Goal: Find specific page/section: Find specific page/section

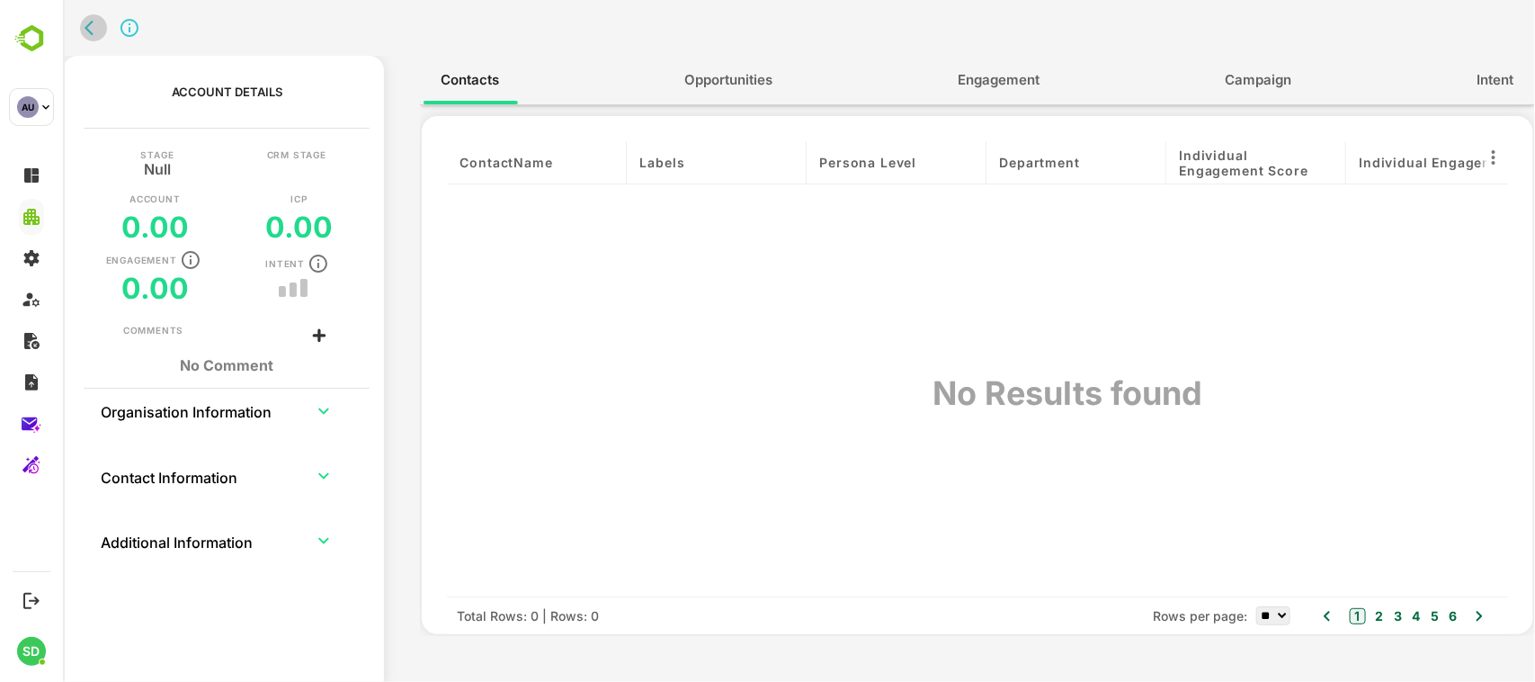
click at [92, 19] on icon "back" at bounding box center [93, 28] width 18 height 18
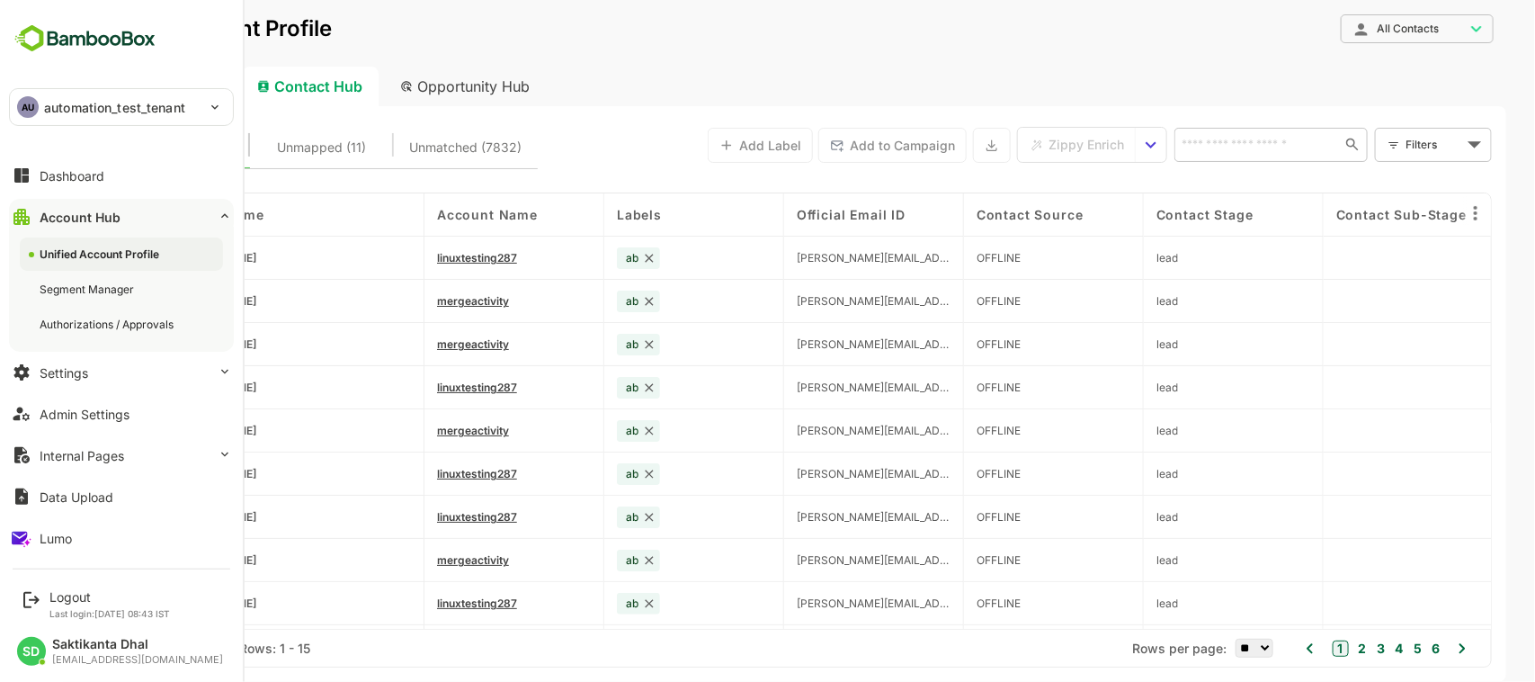
click at [54, 28] on img at bounding box center [85, 39] width 152 height 34
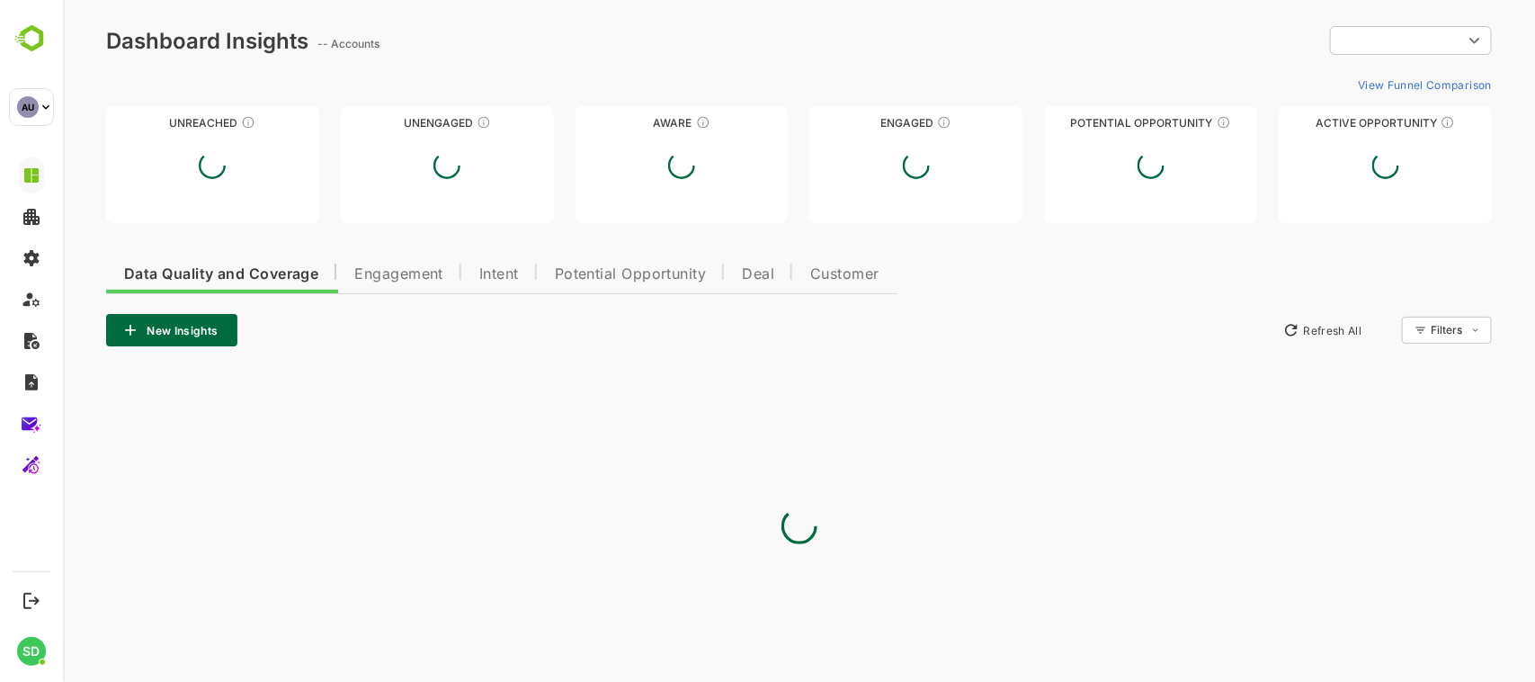
type input "**********"
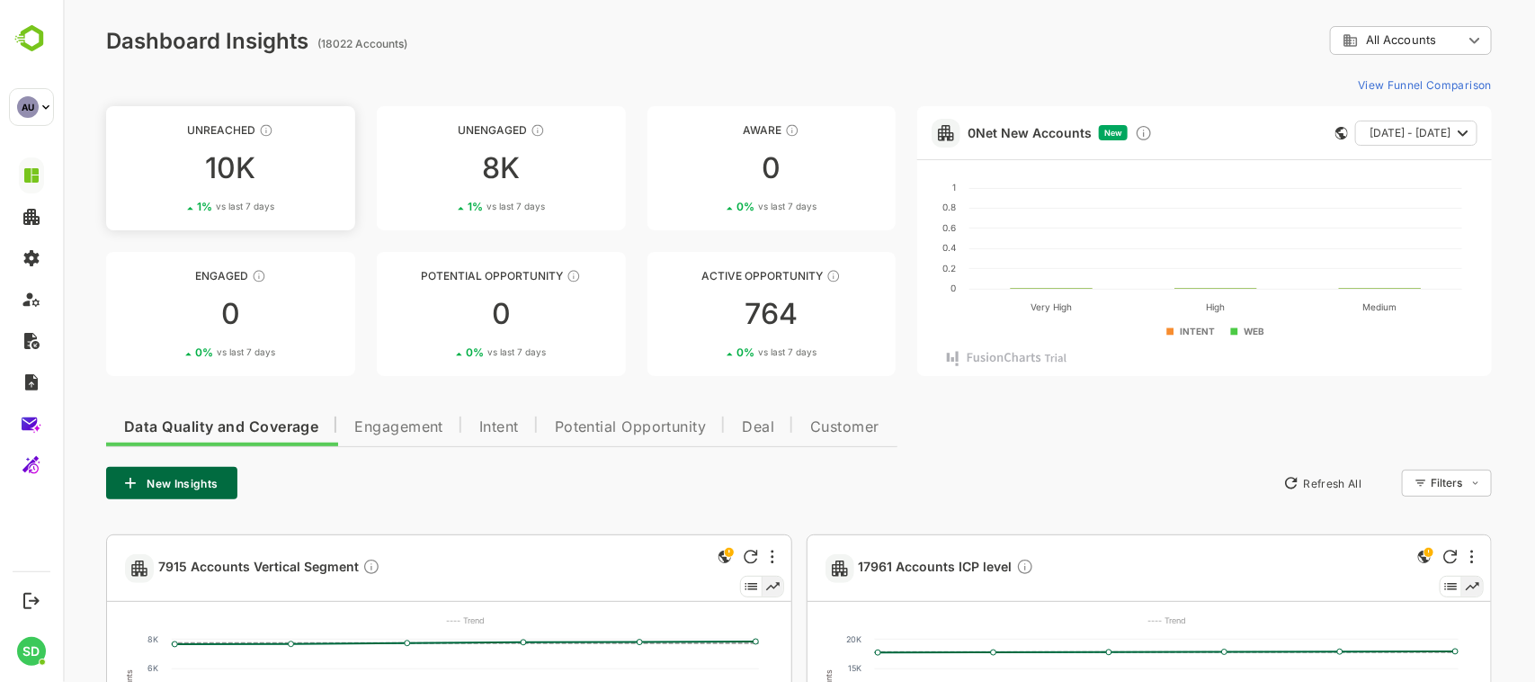
click at [216, 124] on div "Unreached" at bounding box center [229, 129] width 249 height 13
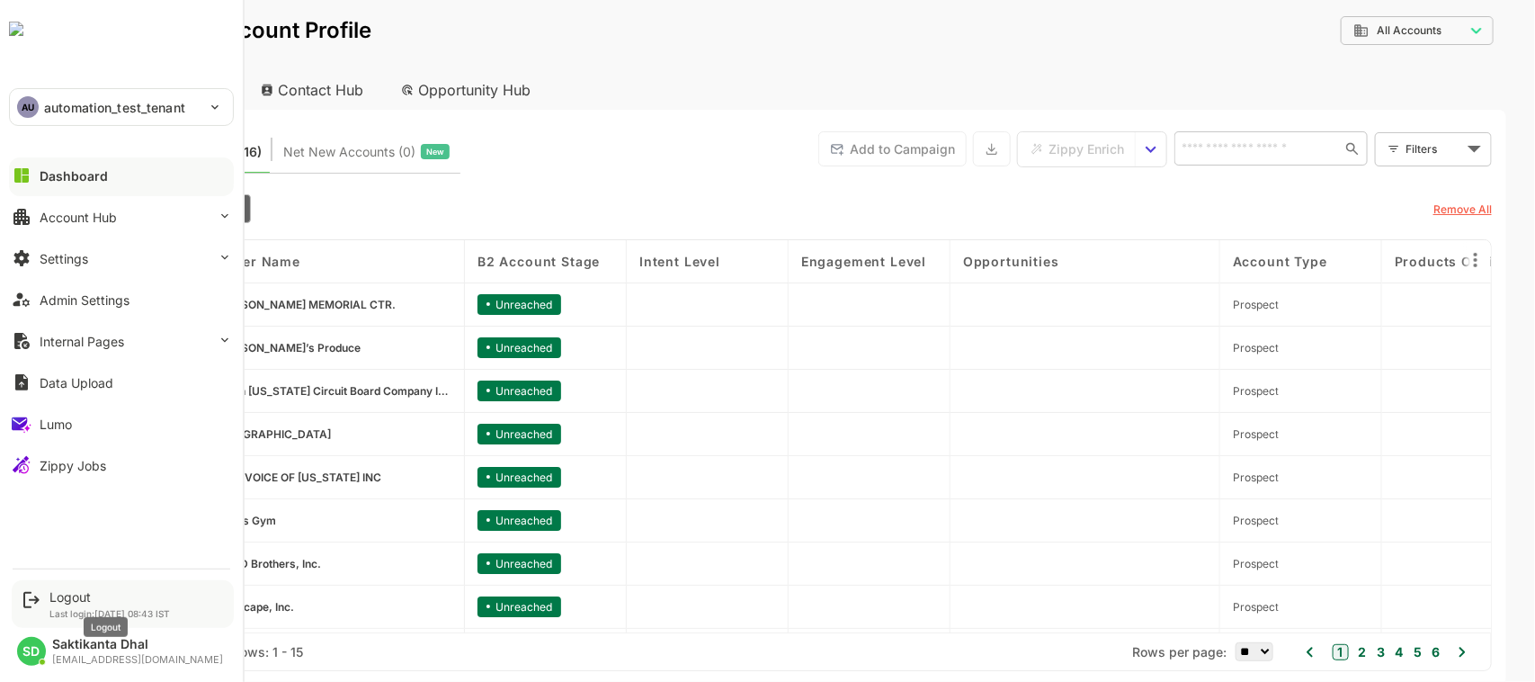
click at [65, 589] on div "Logout" at bounding box center [109, 596] width 120 height 15
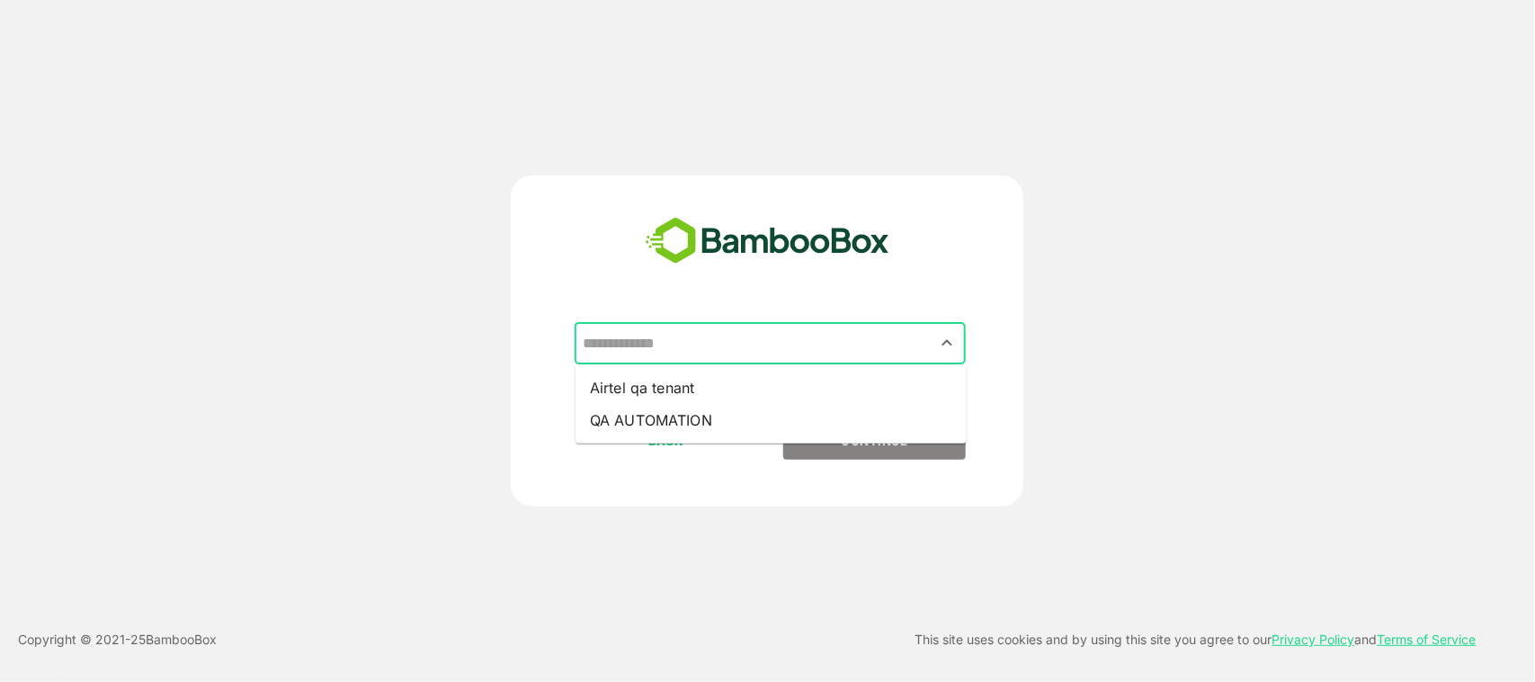
click at [735, 331] on input "text" at bounding box center [770, 343] width 384 height 34
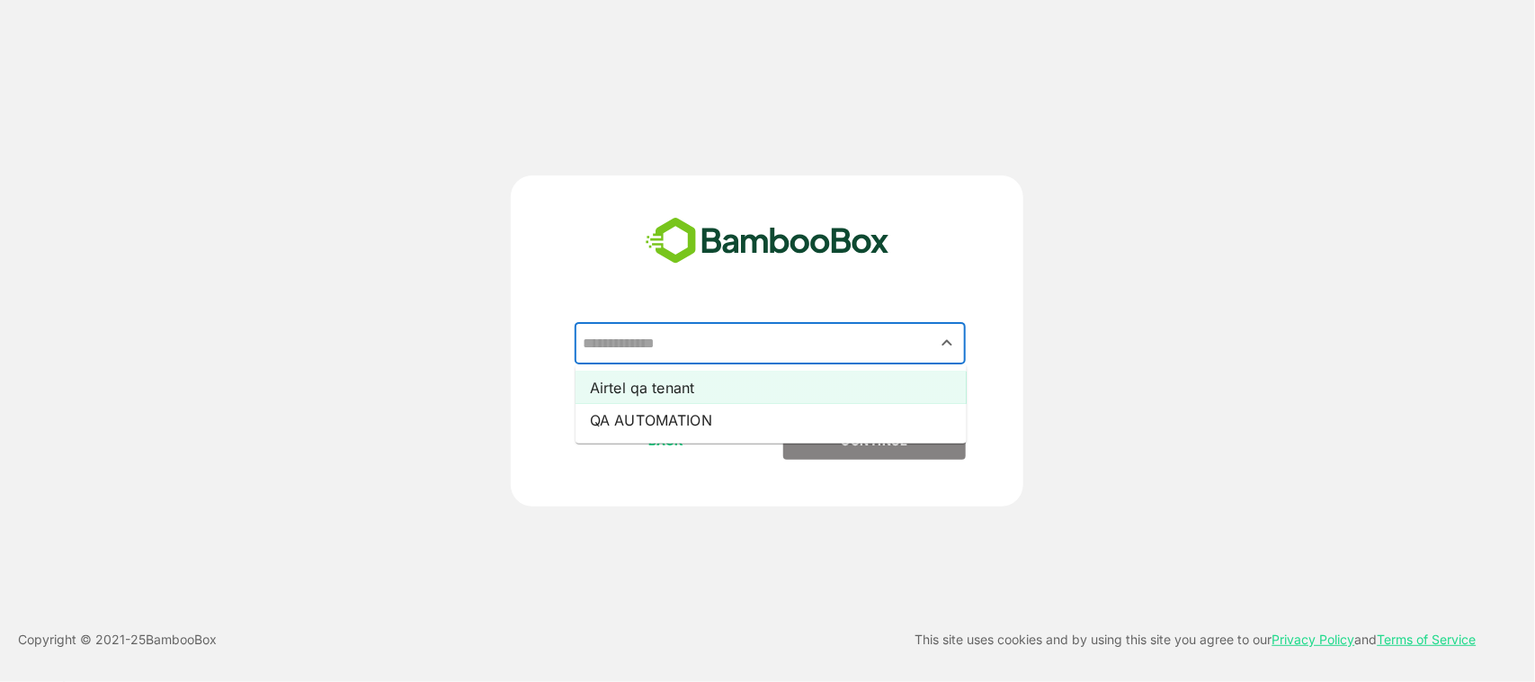
click at [737, 380] on li "Airtel qa tenant" at bounding box center [770, 387] width 391 height 32
type input "**********"
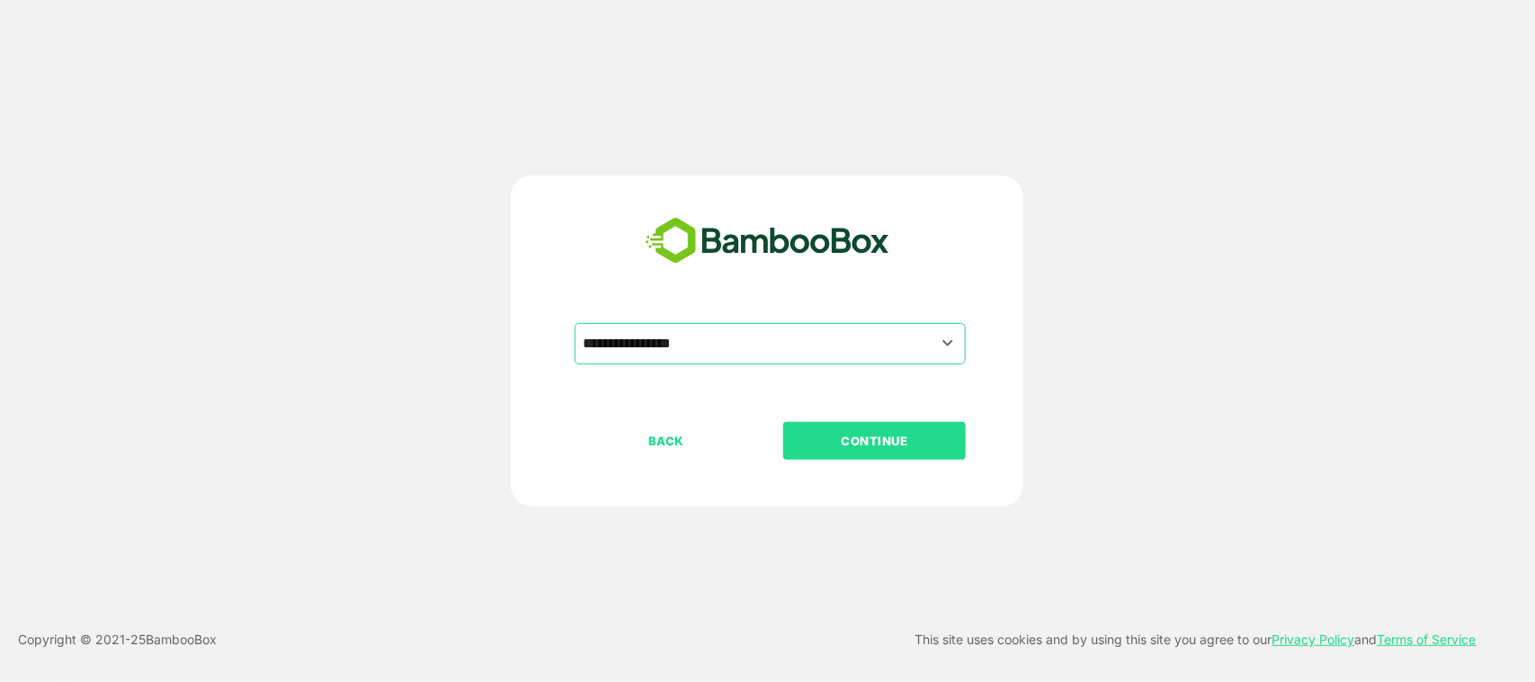
click at [829, 436] on p "CONTINUE" at bounding box center [875, 441] width 180 height 20
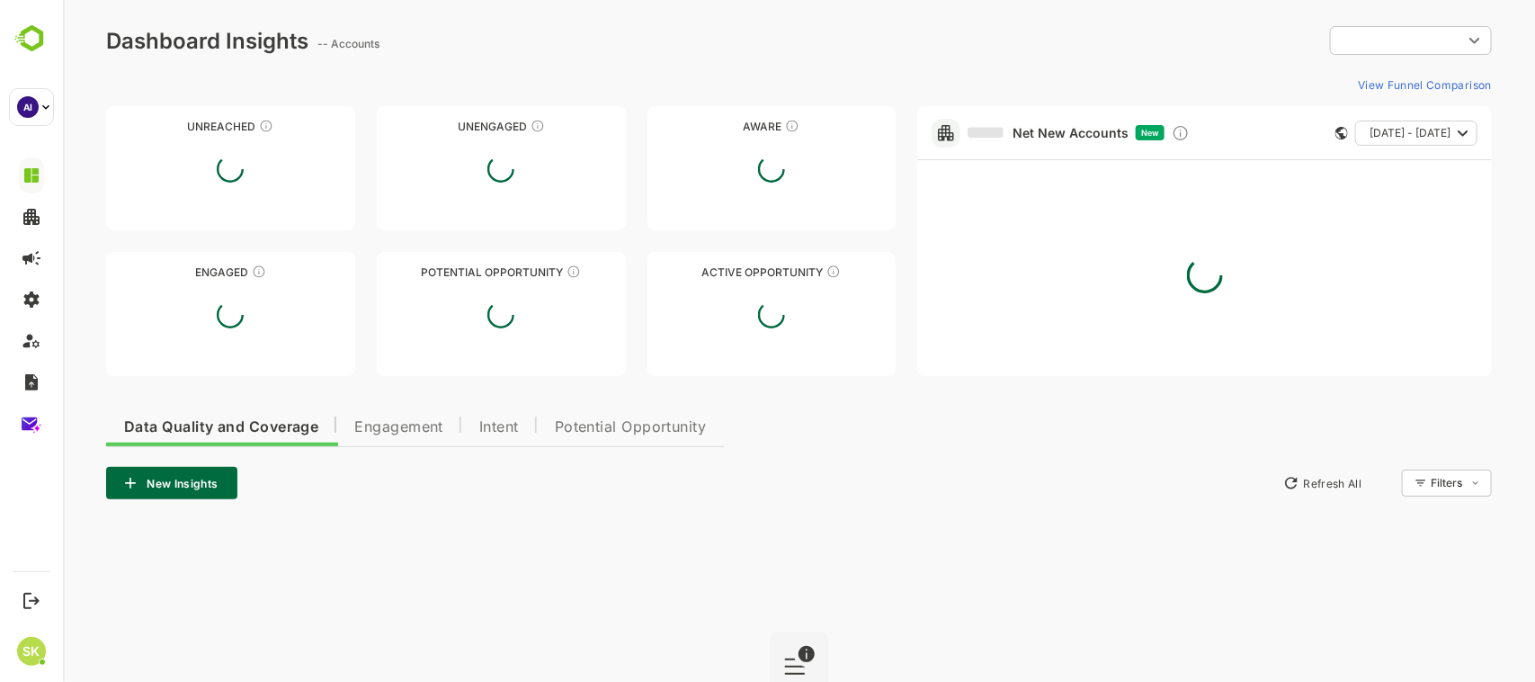
type input "**********"
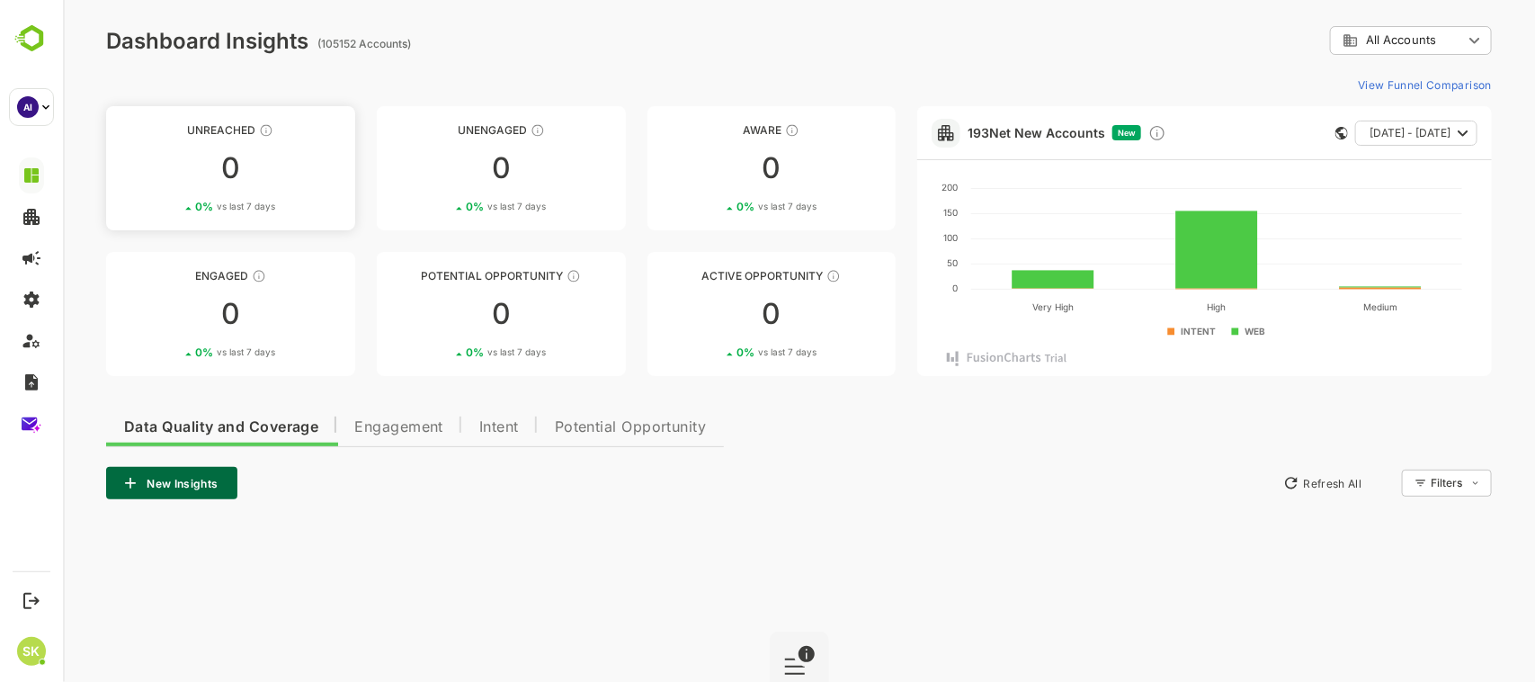
click at [220, 163] on div "0" at bounding box center [229, 168] width 249 height 29
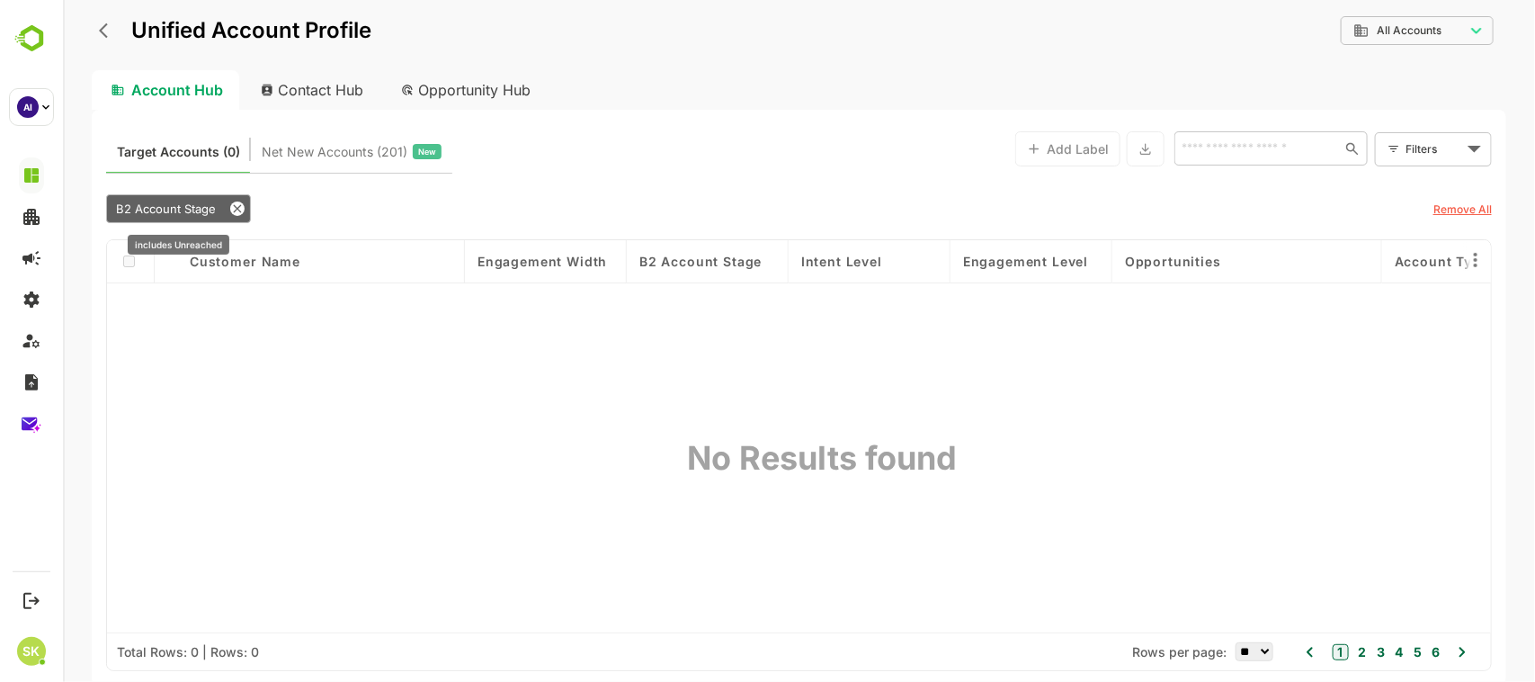
click at [211, 201] on span "B2 Account Stage" at bounding box center [165, 208] width 100 height 14
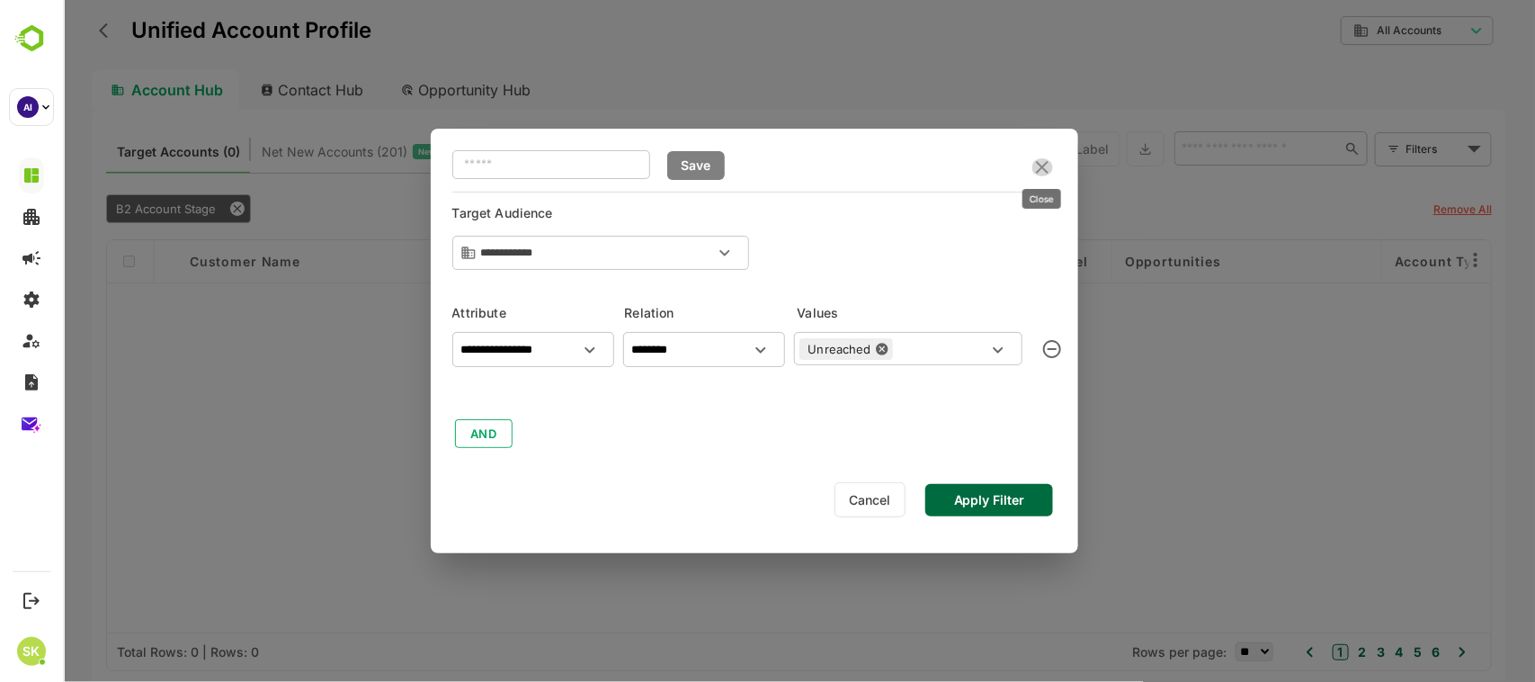
click at [1035, 160] on icon "close" at bounding box center [1041, 167] width 22 height 22
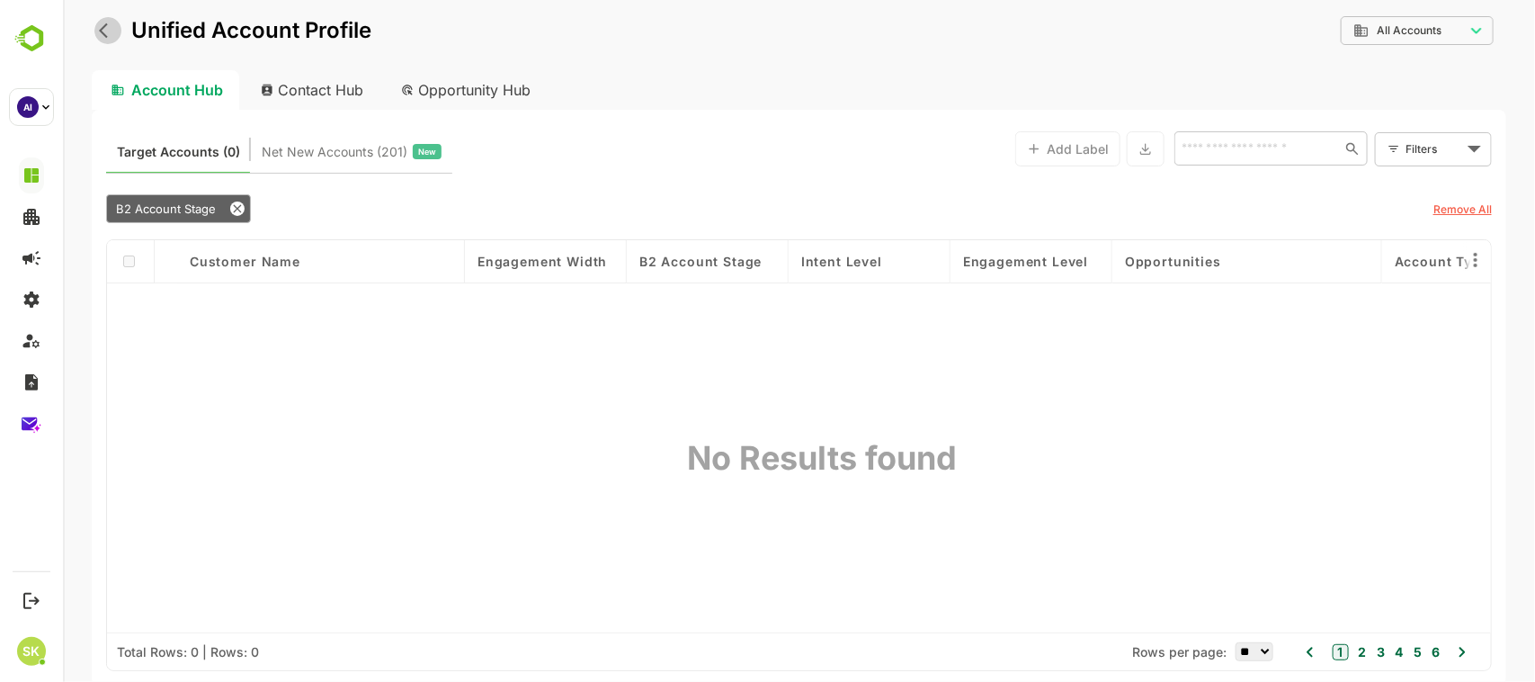
click at [103, 29] on icon "back" at bounding box center [107, 31] width 18 height 18
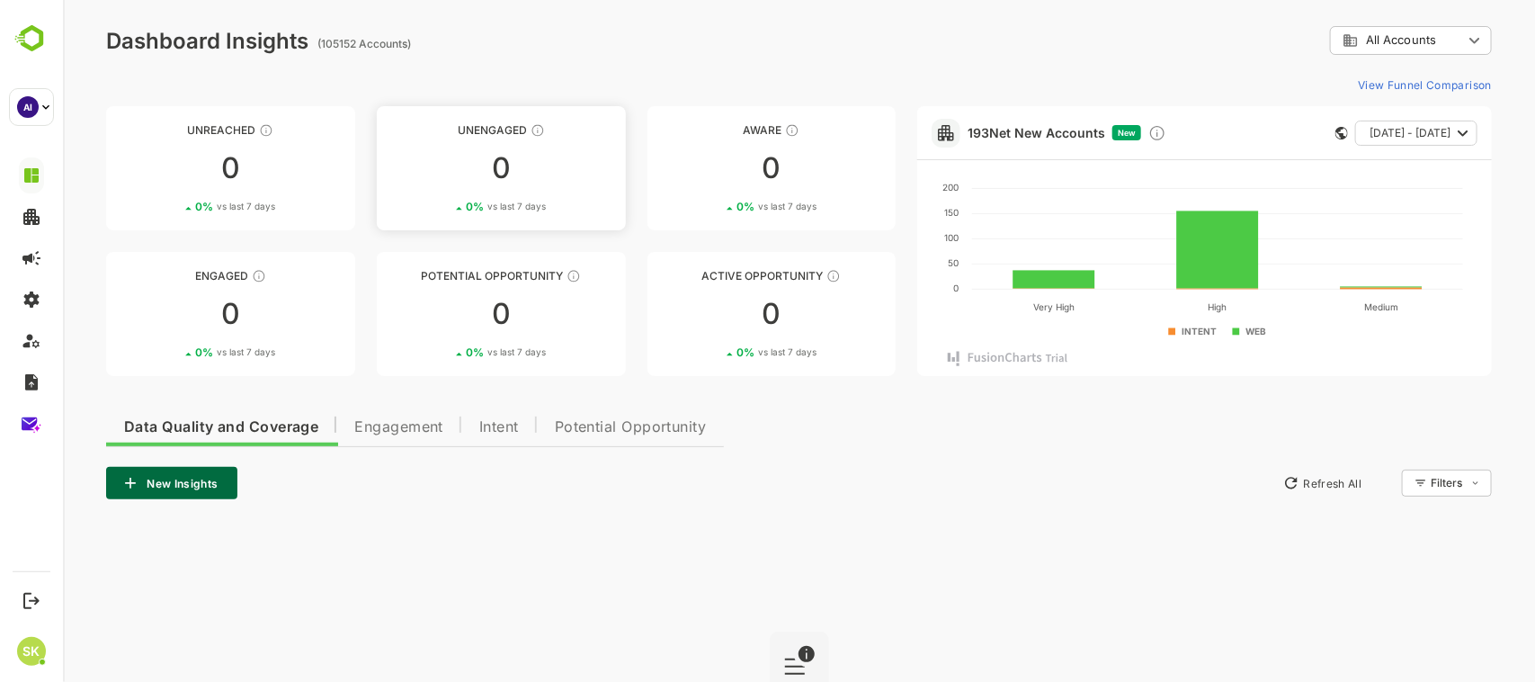
click at [485, 123] on div "Unengaged" at bounding box center [500, 129] width 249 height 13
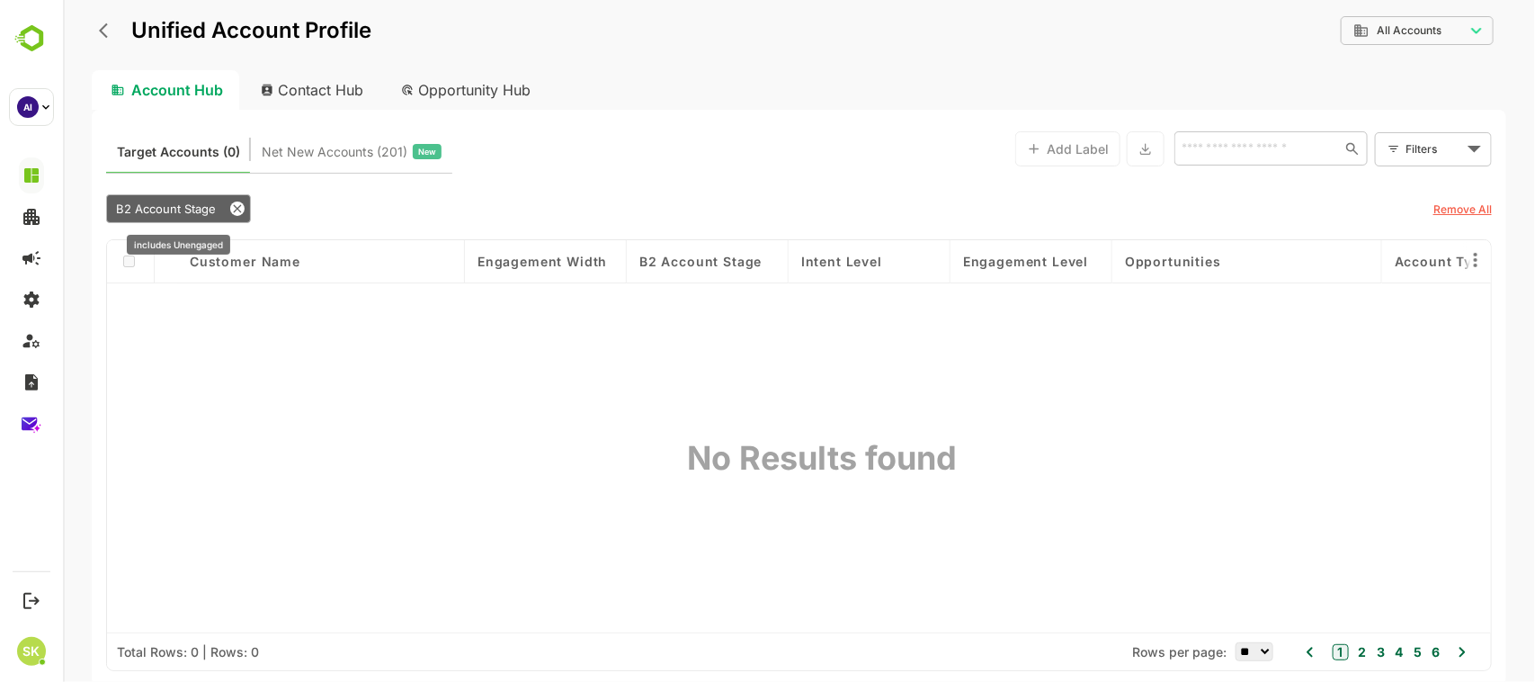
click at [182, 204] on span "B2 Account Stage" at bounding box center [165, 208] width 100 height 14
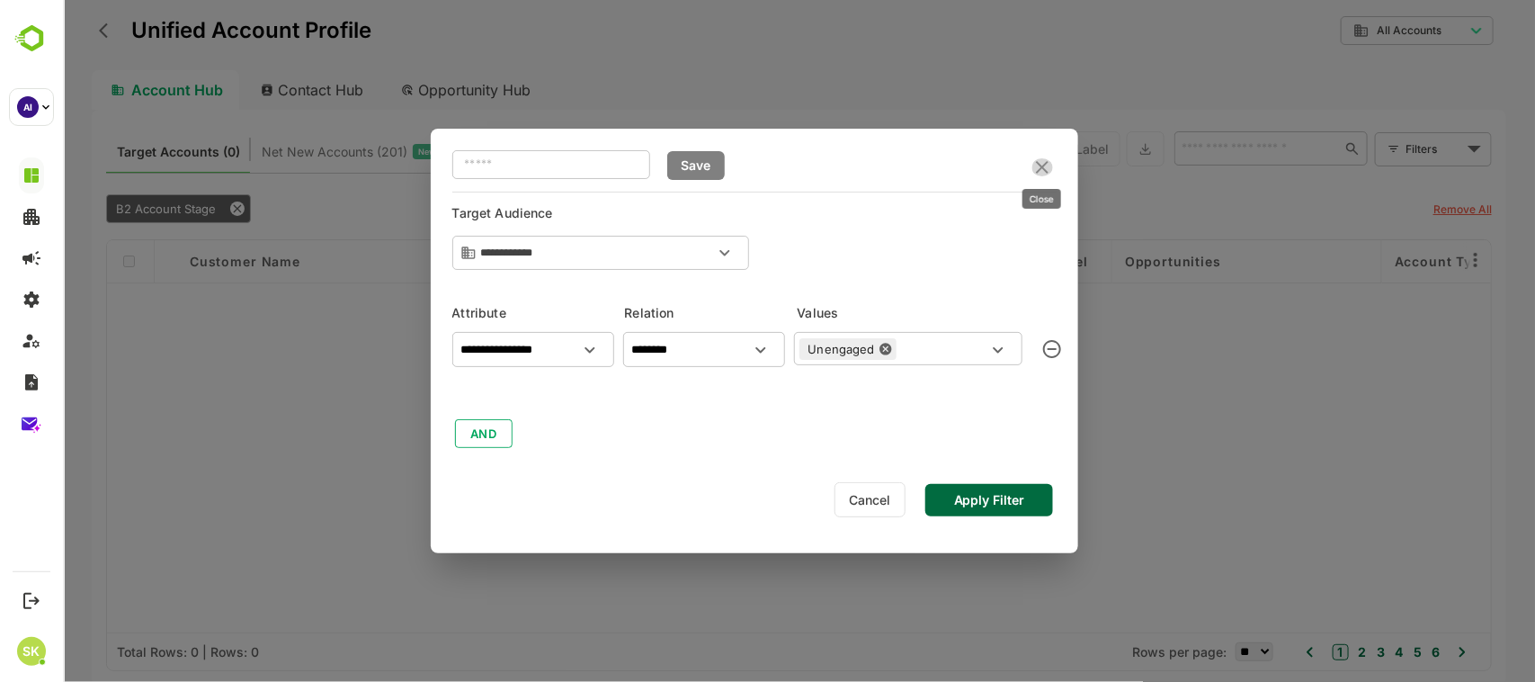
click at [1036, 168] on icon "close" at bounding box center [1041, 167] width 22 height 22
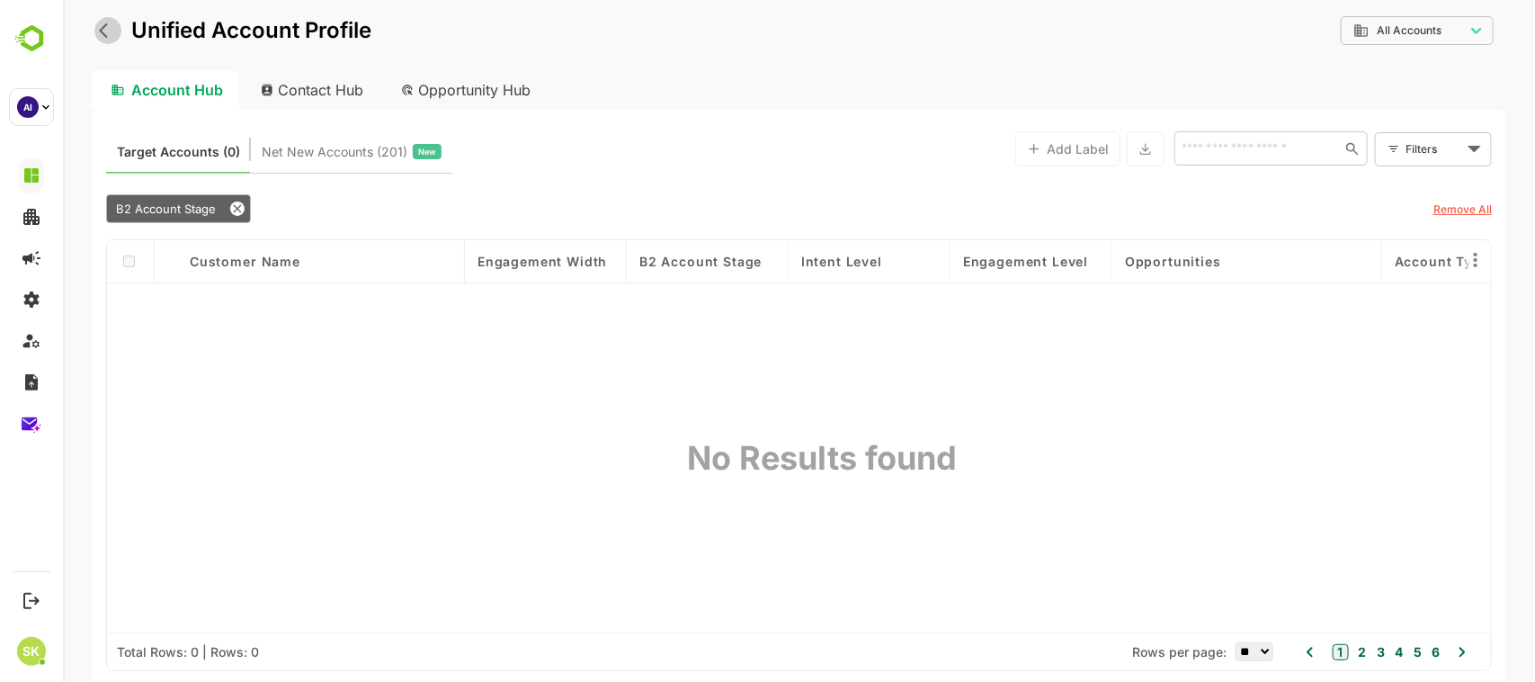
click at [103, 25] on icon "back" at bounding box center [107, 31] width 18 height 18
